Goal: Find specific page/section: Find specific page/section

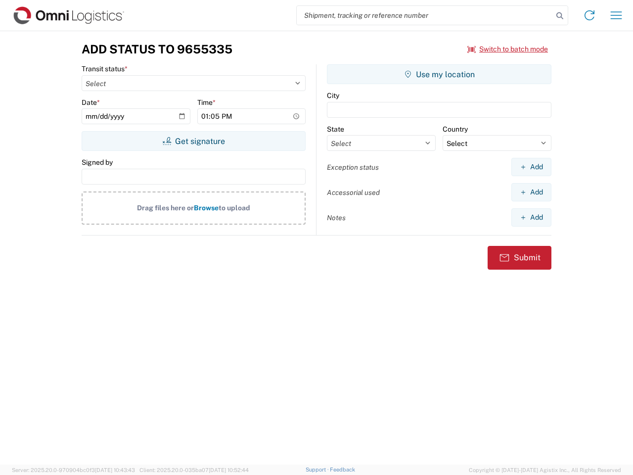
click at [425, 15] on input "search" at bounding box center [425, 15] width 256 height 19
click at [560, 16] on icon at bounding box center [560, 16] width 14 height 14
click at [589, 15] on icon at bounding box center [589, 15] width 16 height 16
click at [616, 15] on icon "button" at bounding box center [616, 14] width 11 height 7
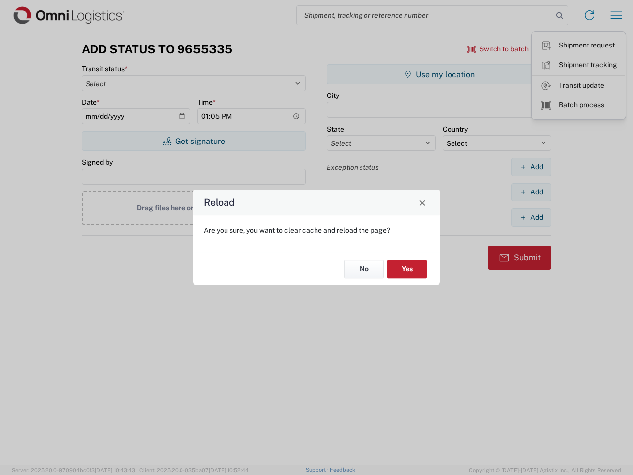
click at [508, 49] on div "Reload Are you sure, you want to clear cache and reload the page? No Yes" at bounding box center [316, 237] width 633 height 475
click at [193, 141] on div "Reload Are you sure, you want to clear cache and reload the page? No Yes" at bounding box center [316, 237] width 633 height 475
click at [439, 74] on div "Reload Are you sure, you want to clear cache and reload the page? No Yes" at bounding box center [316, 237] width 633 height 475
click at [531, 167] on div "Reload Are you sure, you want to clear cache and reload the page? No Yes" at bounding box center [316, 237] width 633 height 475
click at [531, 192] on div "Reload Are you sure, you want to clear cache and reload the page? No Yes" at bounding box center [316, 237] width 633 height 475
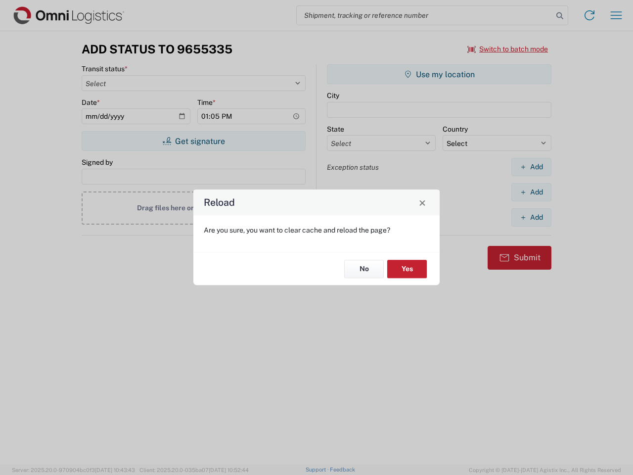
click at [531, 217] on div "Reload Are you sure, you want to clear cache and reload the page? No Yes" at bounding box center [316, 237] width 633 height 475
